Goal: Find specific page/section: Find specific page/section

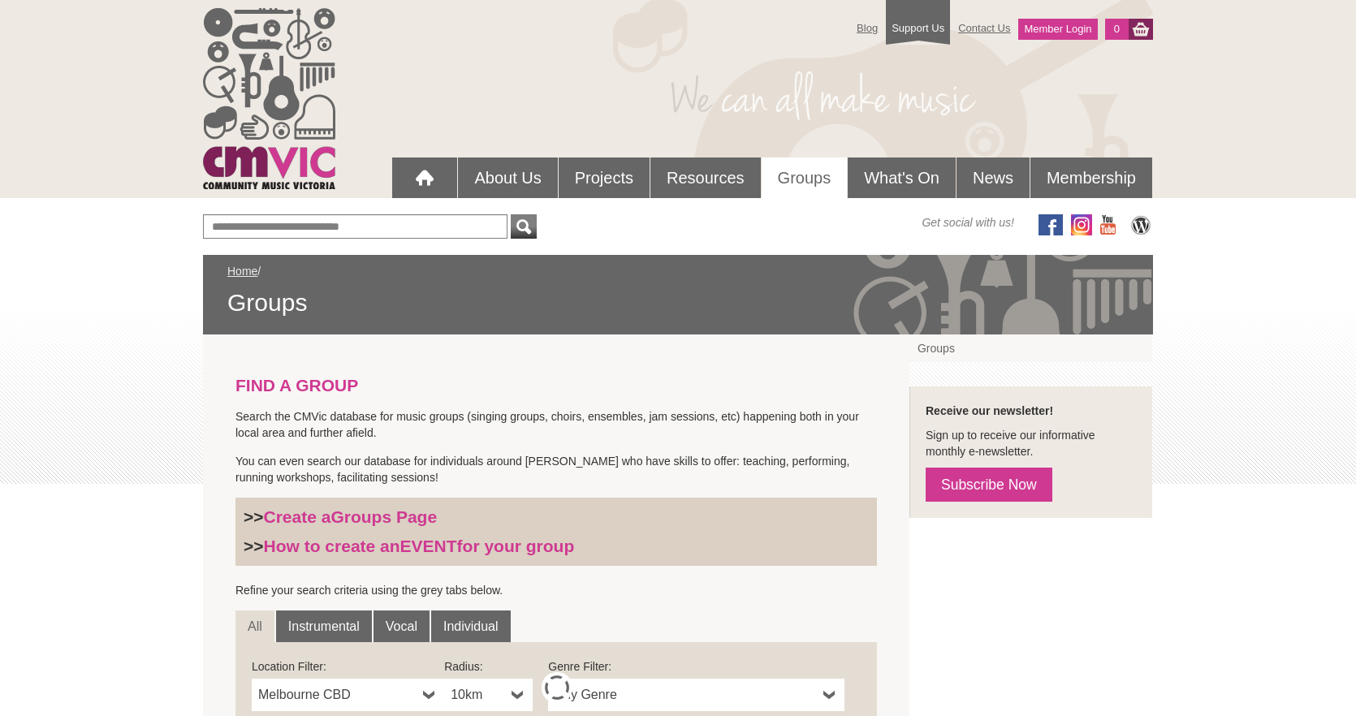
scroll to position [253, 0]
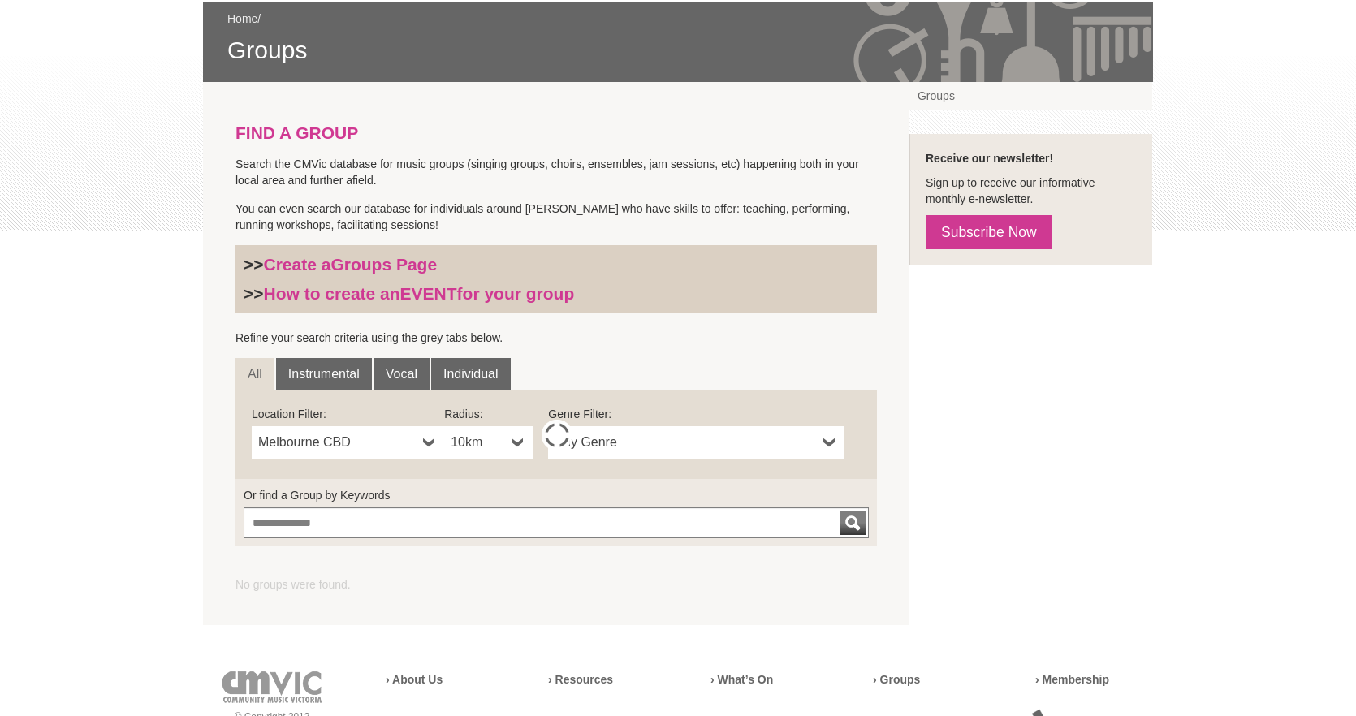
click at [347, 452] on link "Melbourne CBD" at bounding box center [348, 442] width 192 height 32
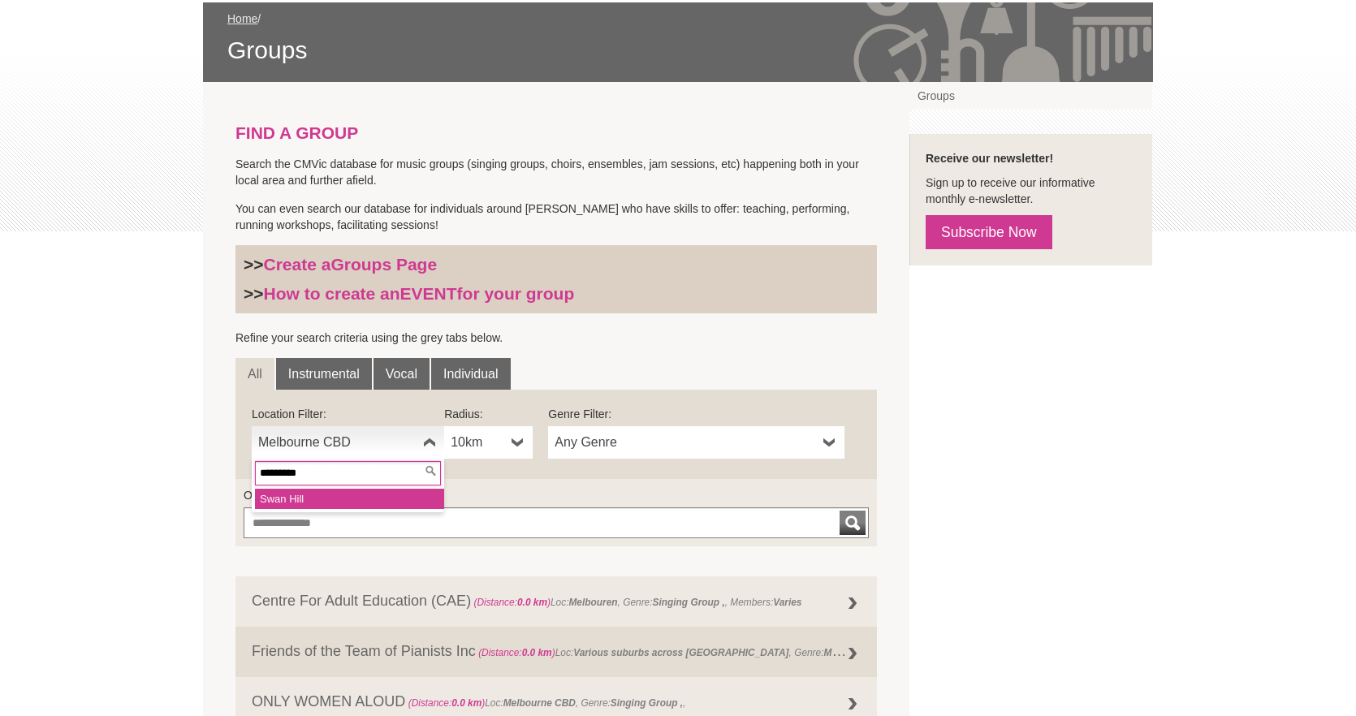
type input "*********"
click at [330, 494] on li "Swan Hill" at bounding box center [349, 499] width 189 height 20
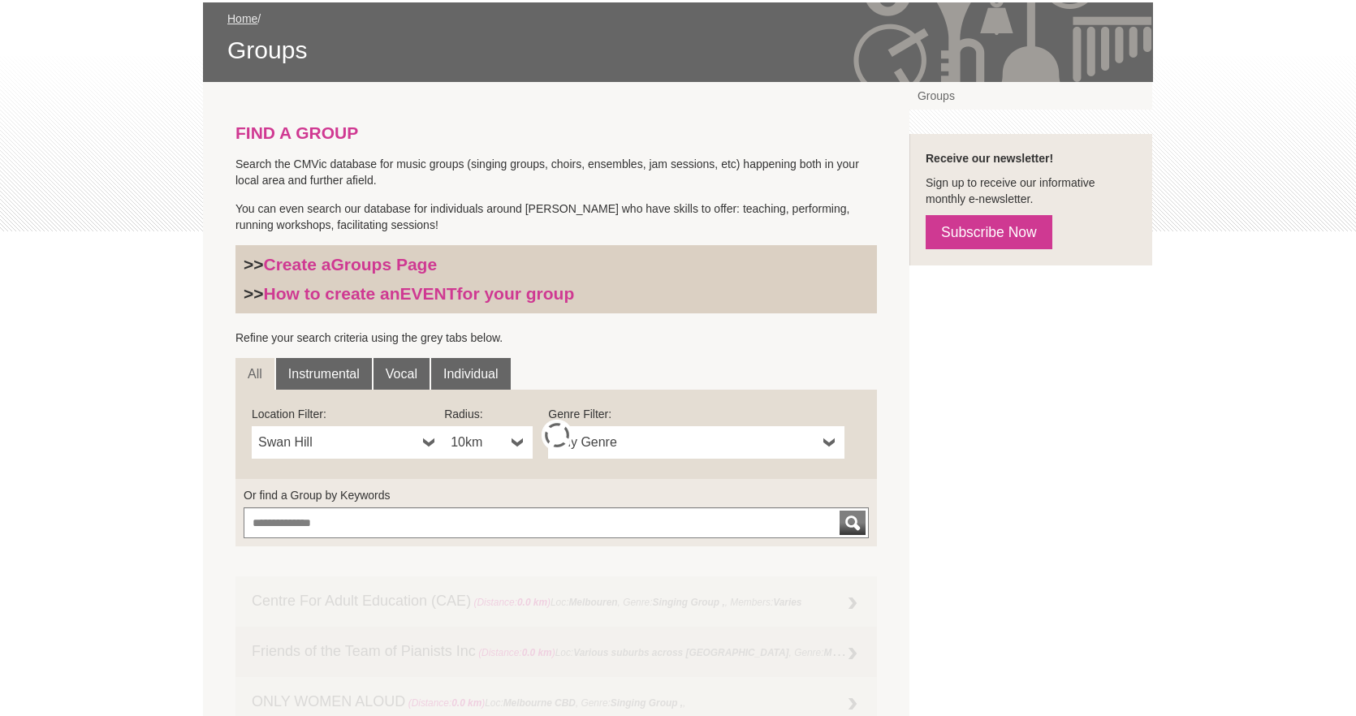
click at [459, 443] on span "10km" at bounding box center [478, 442] width 54 height 19
click at [476, 562] on li "50km" at bounding box center [489, 560] width 85 height 20
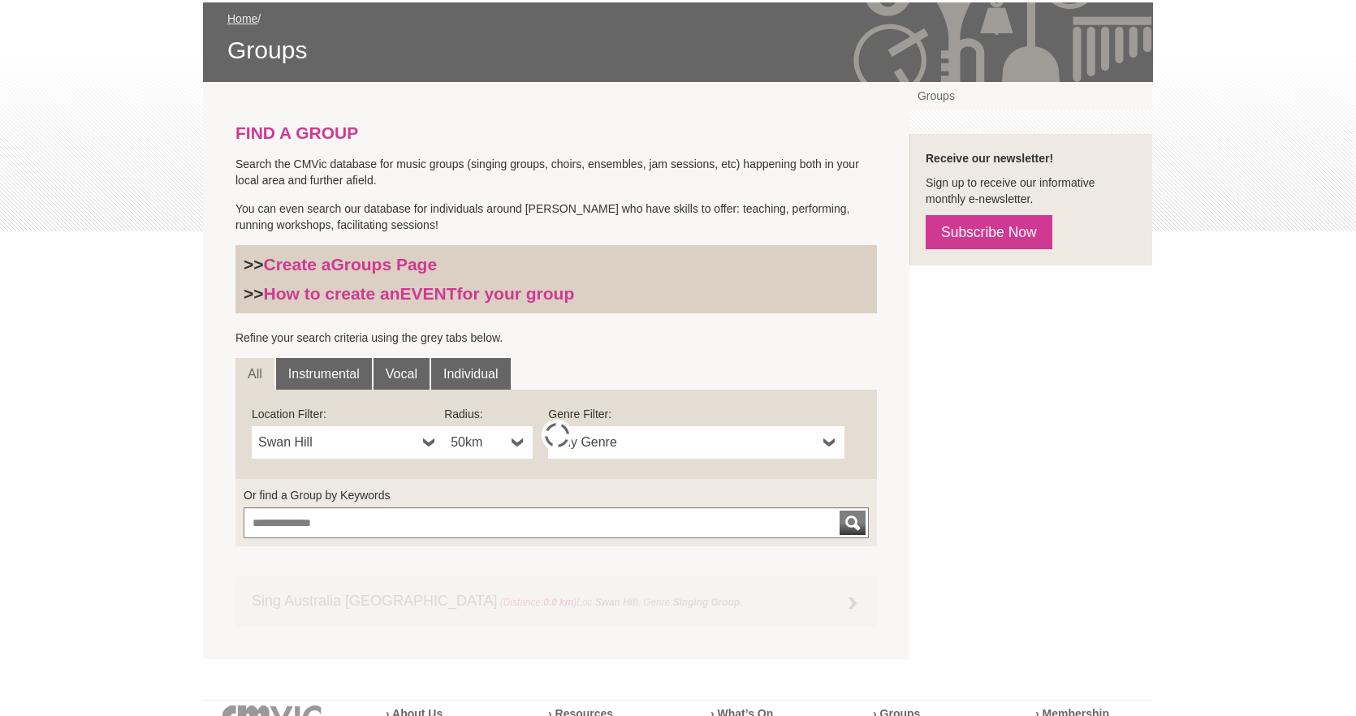
click at [498, 447] on span "50km" at bounding box center [478, 442] width 54 height 19
click at [477, 581] on li "100km" at bounding box center [489, 580] width 85 height 20
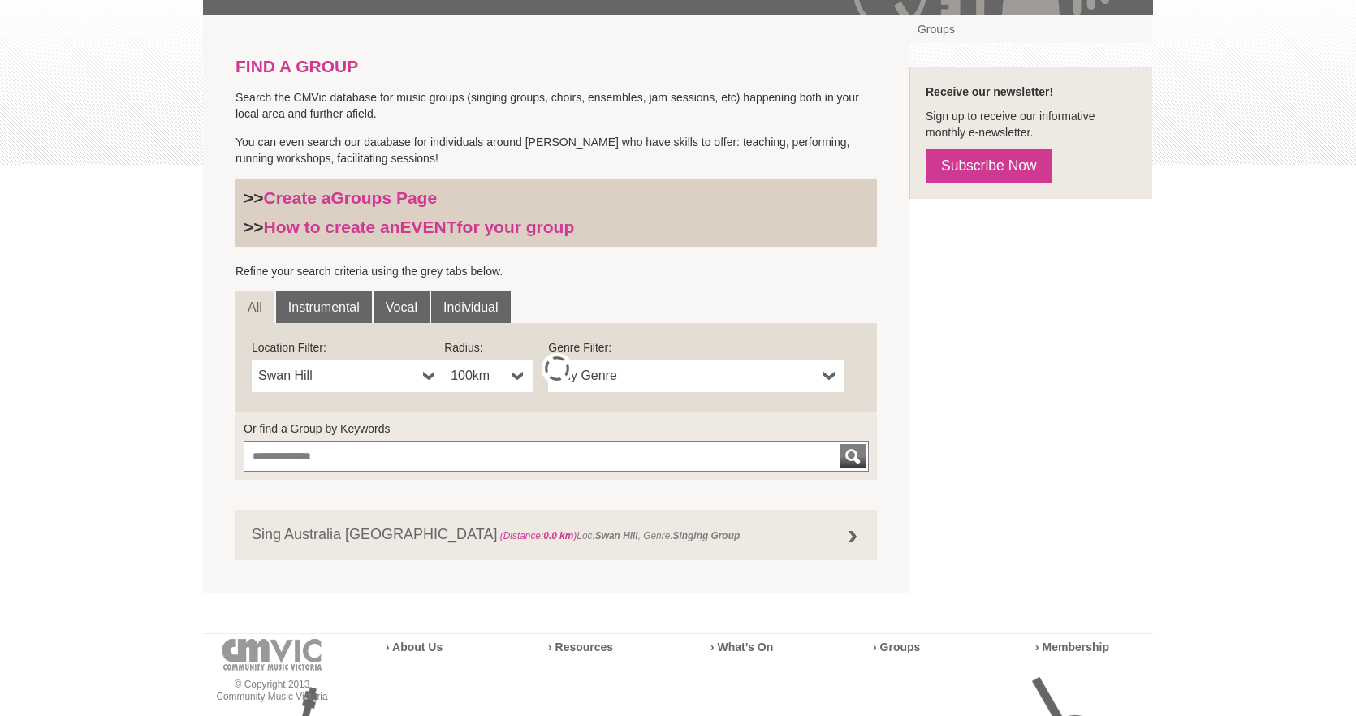
scroll to position [321, 0]
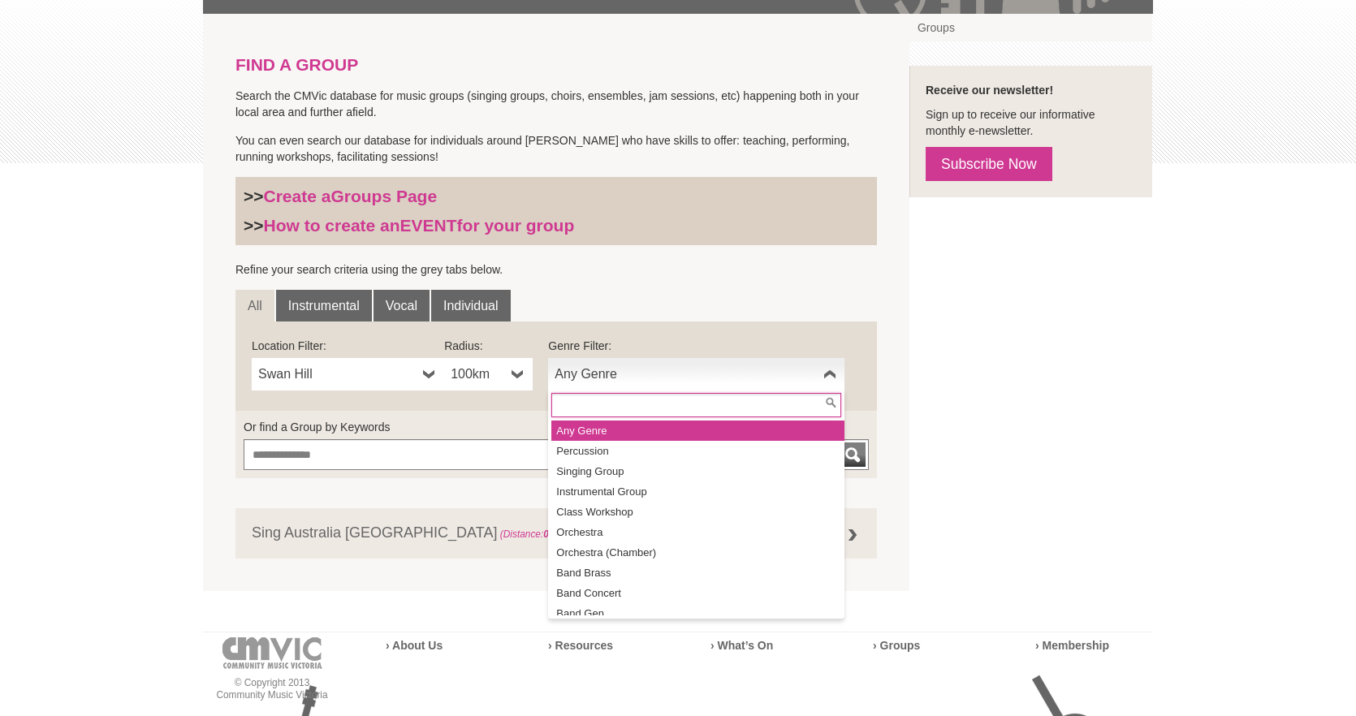
click at [618, 378] on span "Any Genre" at bounding box center [686, 374] width 262 height 19
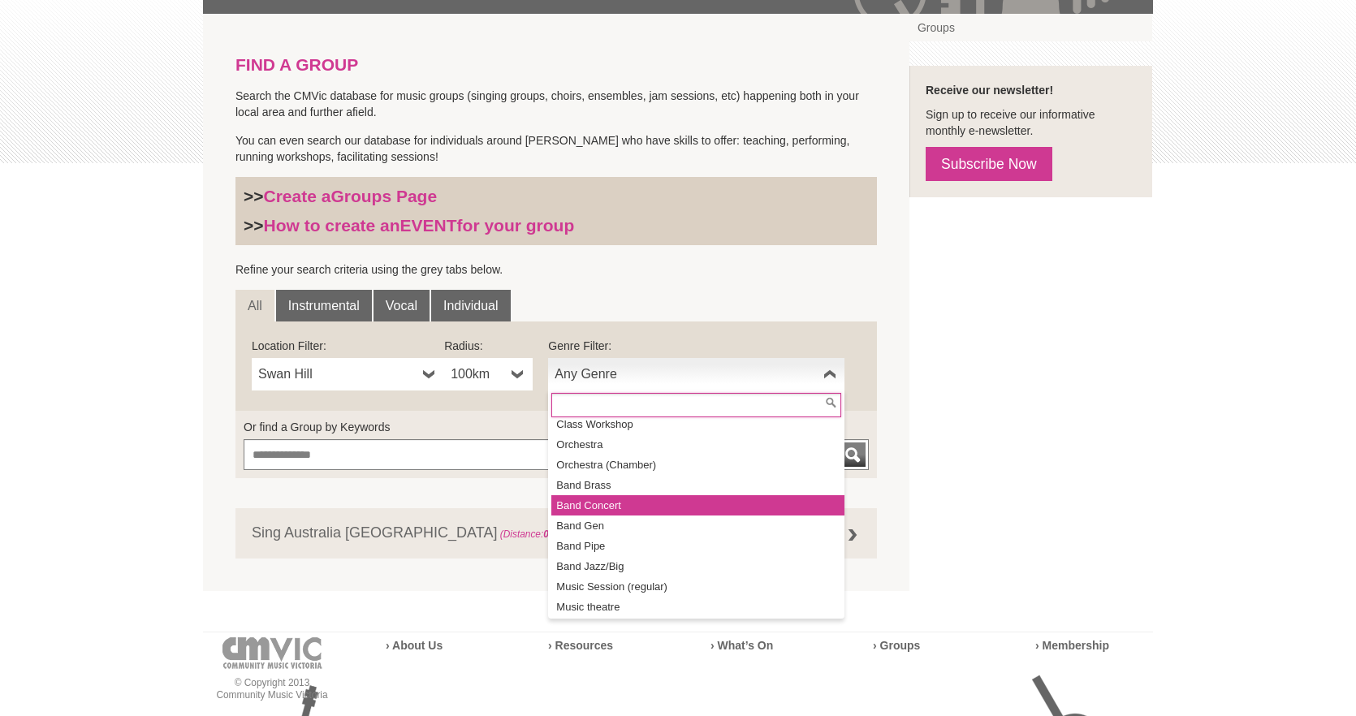
scroll to position [0, 0]
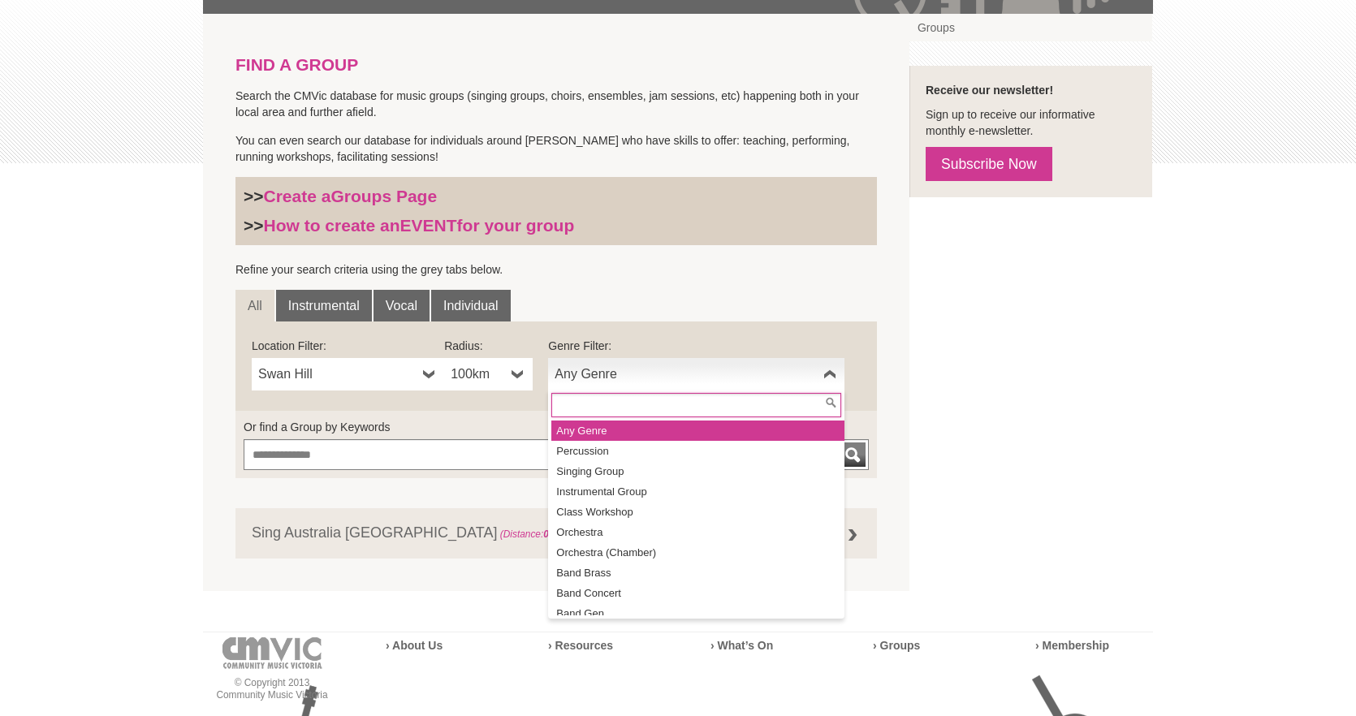
click at [614, 427] on li "Any Genre" at bounding box center [697, 431] width 293 height 20
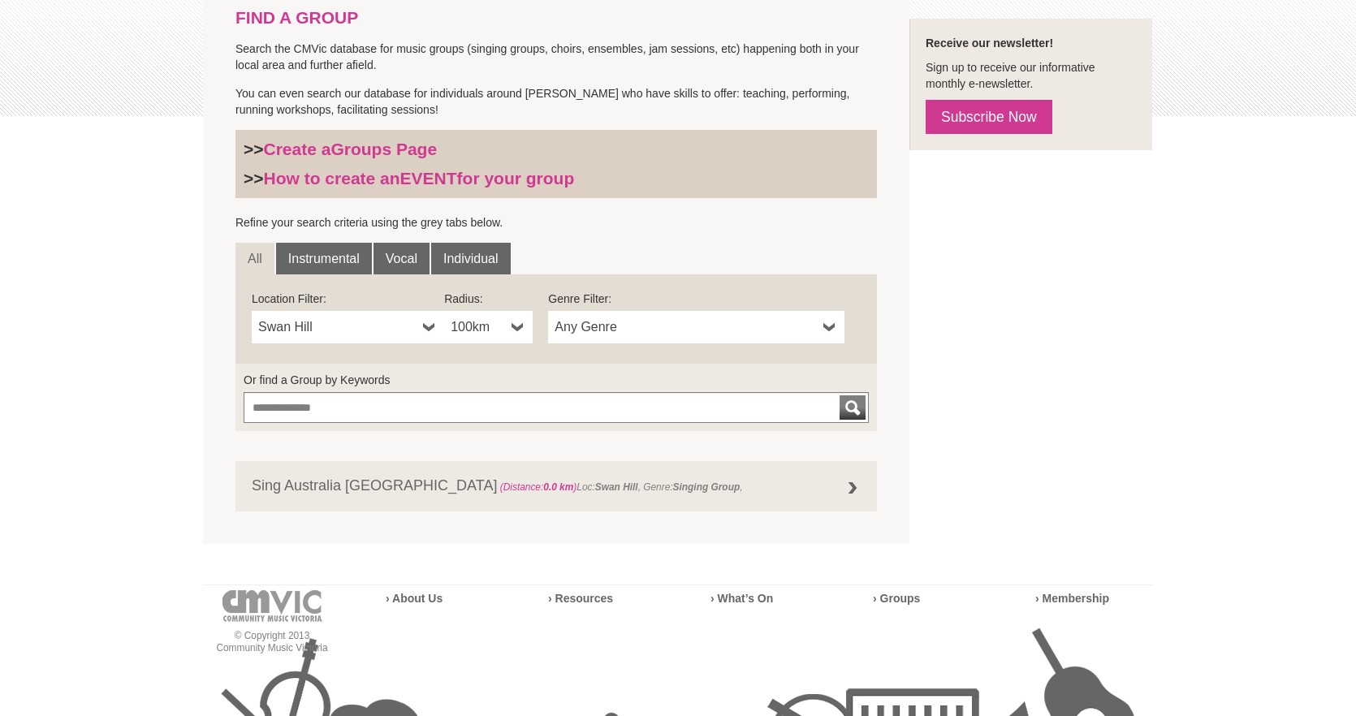
scroll to position [377, 0]
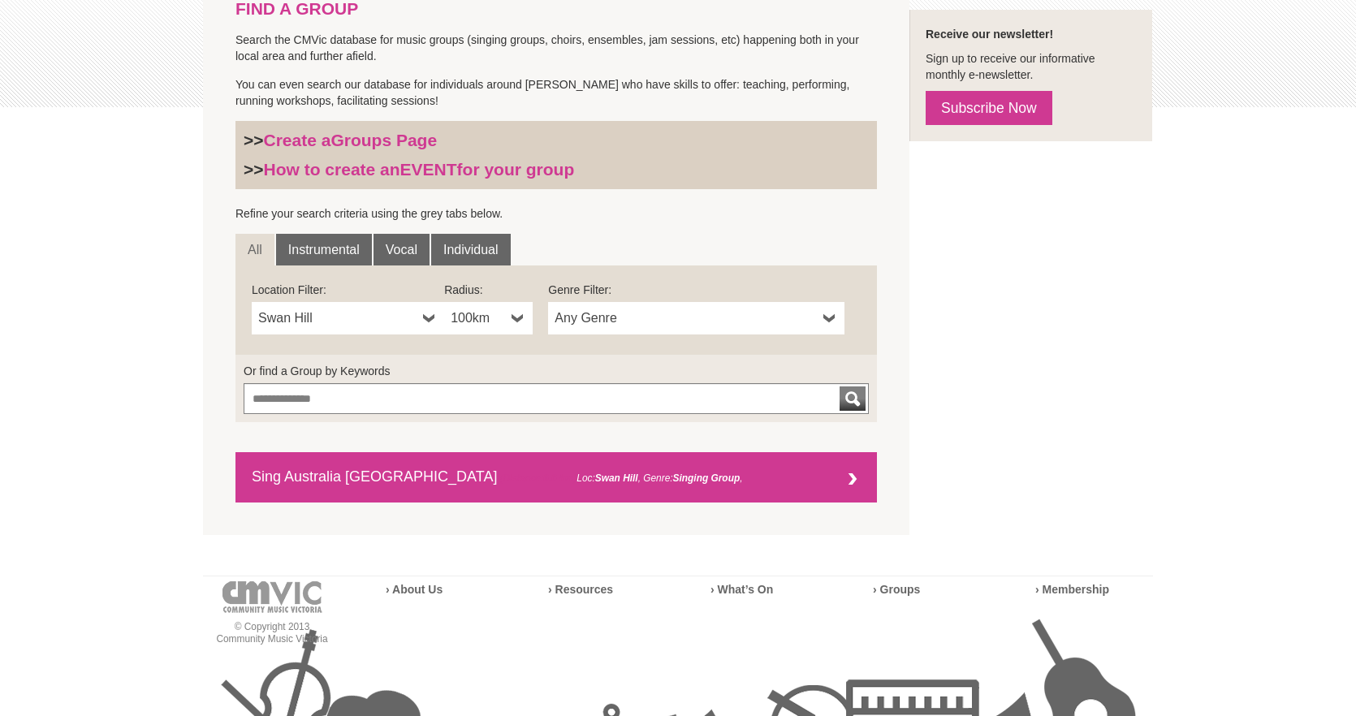
click at [824, 476] on link "Sing Australia Swan Hill (Distance: 0.0 km ) Loc: Swan Hill , Genre: Singing Gr…" at bounding box center [555, 477] width 641 height 50
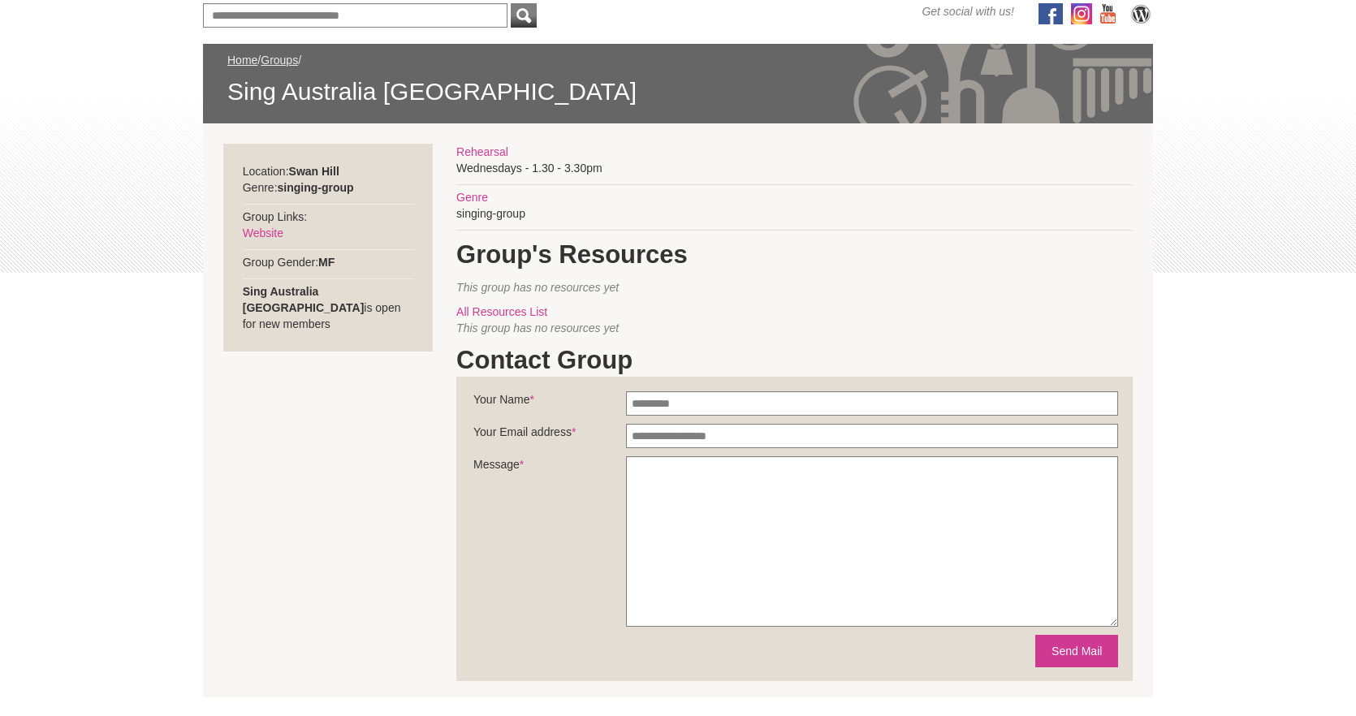
scroll to position [214, 0]
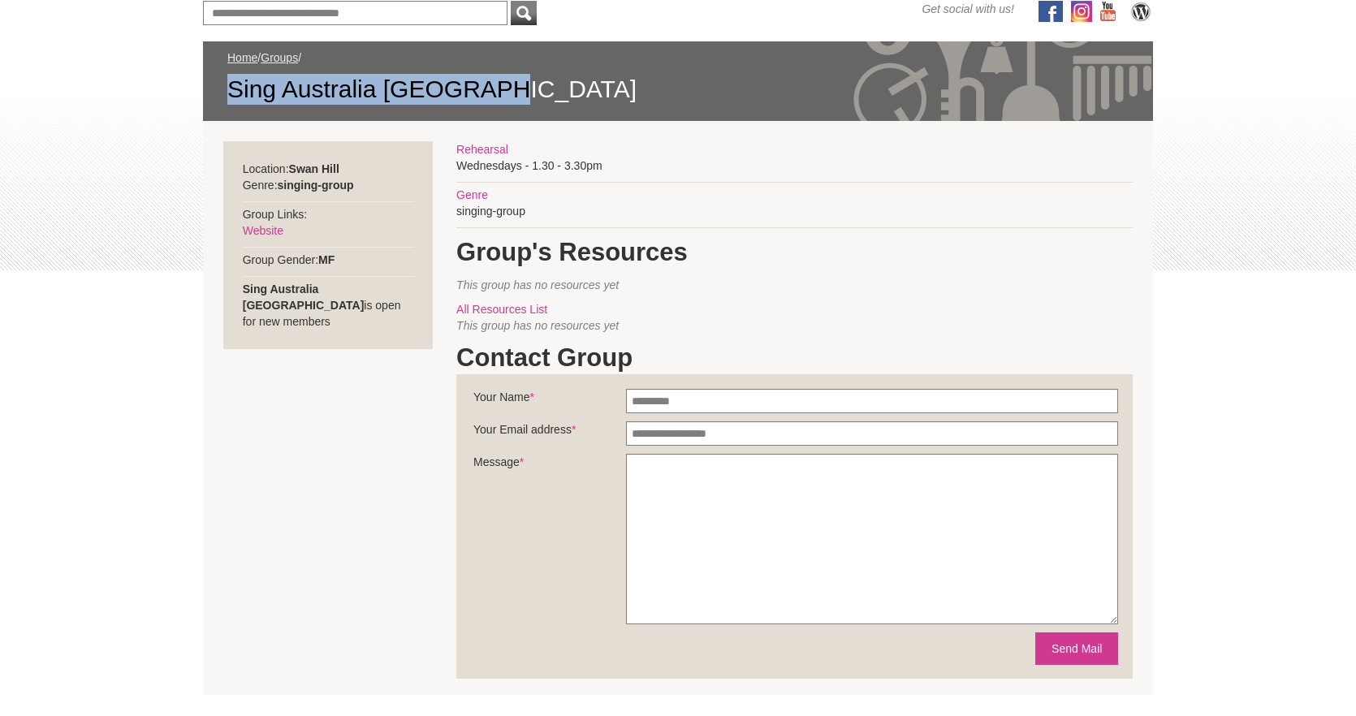
drag, startPoint x: 229, startPoint y: 93, endPoint x: 499, endPoint y: 91, distance: 269.6
click at [499, 91] on span "Sing Australia [GEOGRAPHIC_DATA]" at bounding box center [677, 89] width 901 height 31
copy span "Sing Australia [GEOGRAPHIC_DATA]"
